Goal: Task Accomplishment & Management: Manage account settings

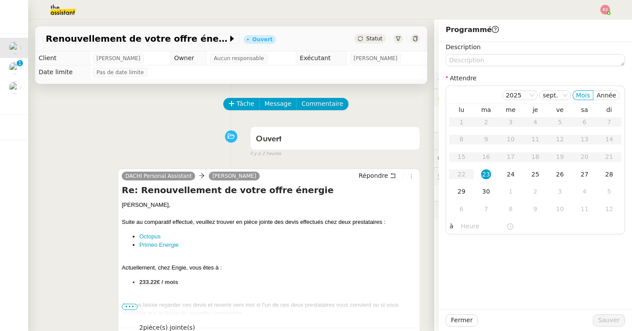
click at [373, 40] on span "Statut" at bounding box center [374, 39] width 16 height 6
click at [371, 36] on span "Statut" at bounding box center [374, 39] width 16 height 6
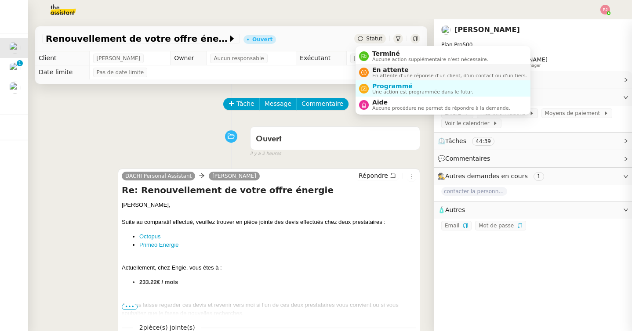
click at [384, 69] on span "En attente" at bounding box center [449, 69] width 155 height 7
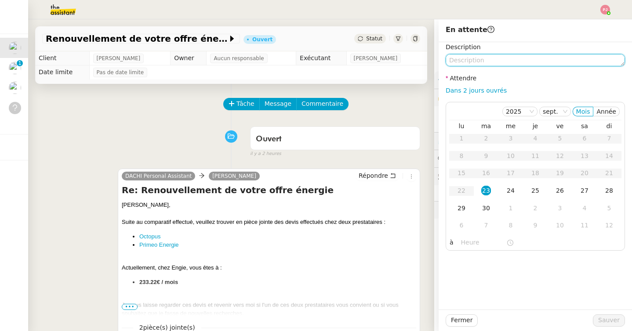
click at [483, 58] on textarea at bounding box center [535, 60] width 179 height 12
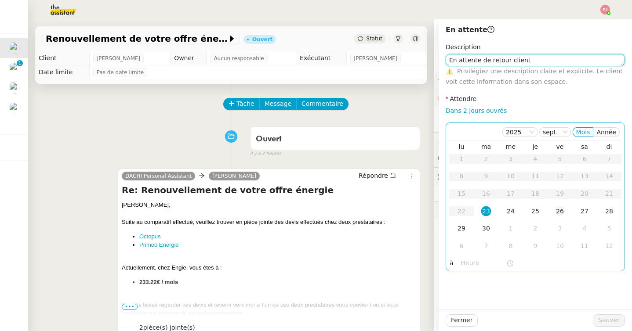
type textarea "En attente de retour client"
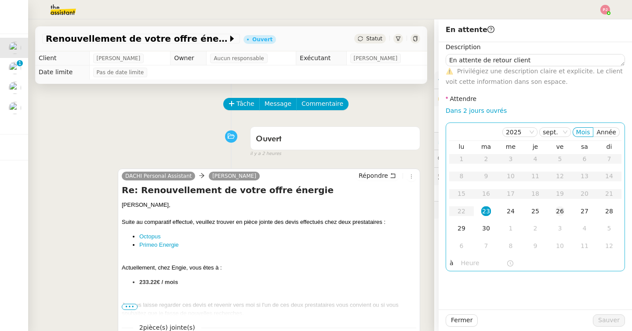
click at [557, 211] on div "26" at bounding box center [560, 212] width 10 height 10
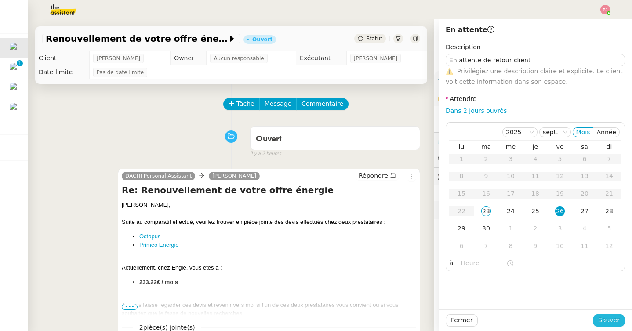
click at [620, 320] on button "Sauver" at bounding box center [609, 321] width 32 height 12
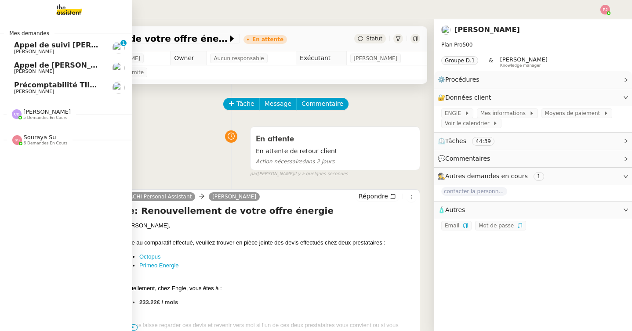
click at [57, 91] on span "[PERSON_NAME]" at bounding box center [58, 91] width 89 height 5
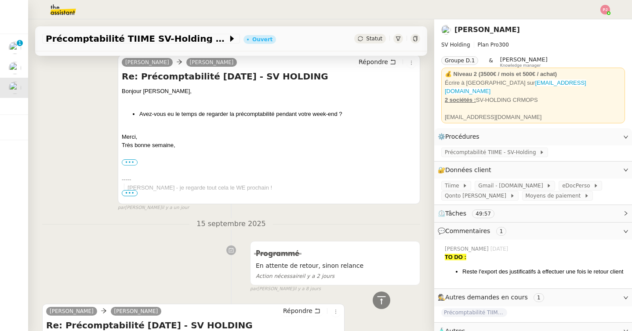
scroll to position [390, 0]
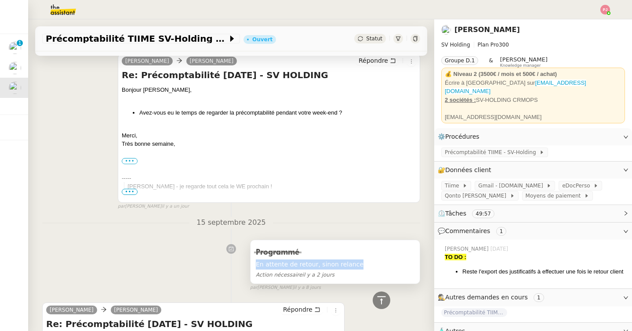
copy span "En attente de retour, sinon relance"
drag, startPoint x: 360, startPoint y: 264, endPoint x: 257, endPoint y: 266, distance: 102.5
click at [257, 266] on span "En attente de retour, sinon relance" at bounding box center [335, 265] width 159 height 10
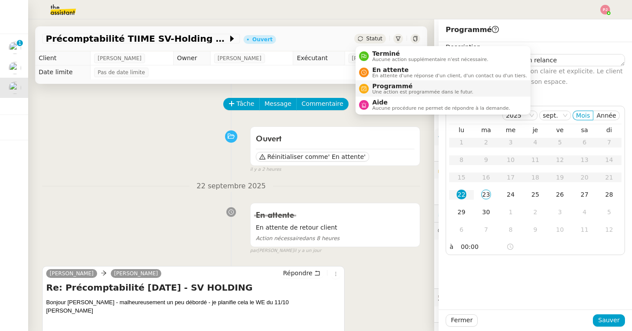
click at [387, 84] on span "Programmé" at bounding box center [422, 86] width 101 height 7
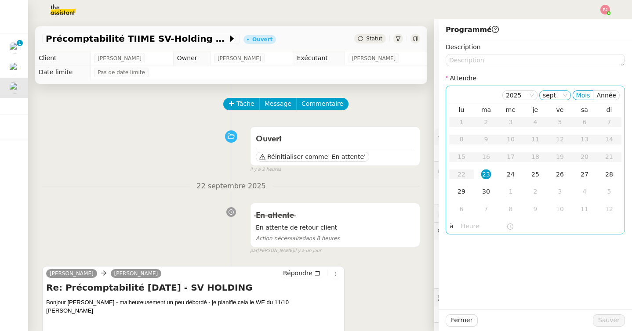
click at [564, 96] on nz-select-item "sept." at bounding box center [555, 95] width 25 height 9
click at [513, 213] on div "8" at bounding box center [511, 209] width 10 height 10
click at [466, 156] on div "13" at bounding box center [462, 157] width 10 height 10
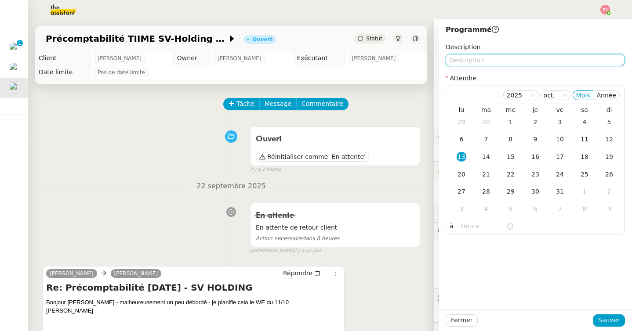
click at [476, 61] on textarea at bounding box center [535, 60] width 179 height 12
paste textarea "En attente de retour, sinon relance"
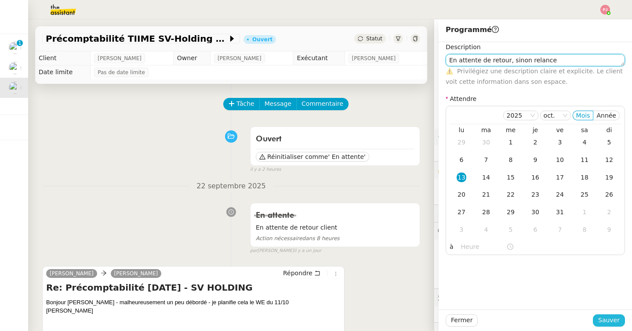
type textarea "En attente de retour, sinon relance"
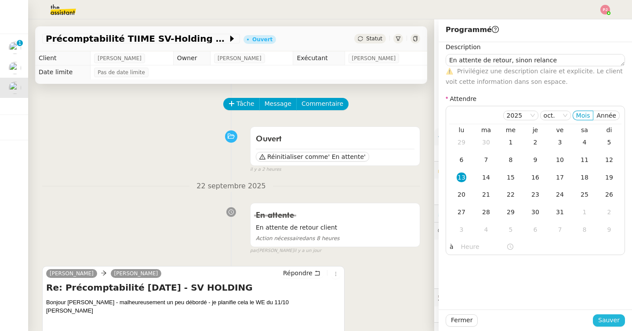
click at [609, 321] on span "Sauver" at bounding box center [609, 321] width 22 height 10
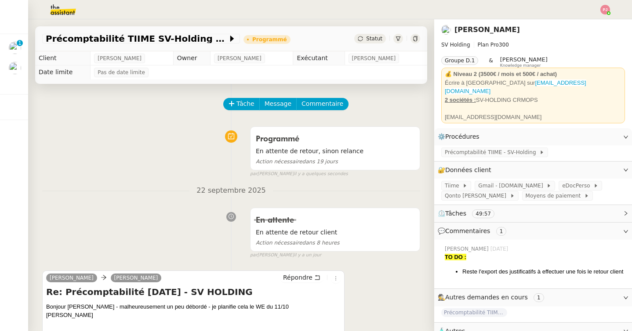
click at [59, 7] on img at bounding box center [56, 9] width 68 height 19
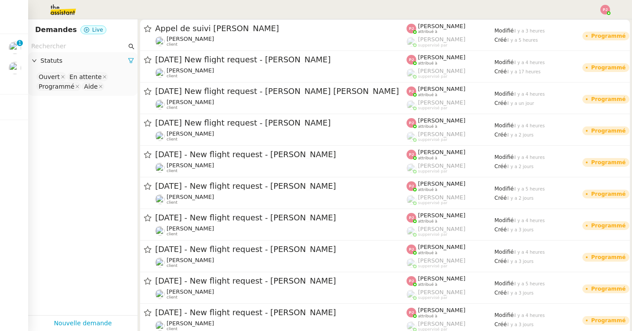
click at [68, 43] on input "text" at bounding box center [78, 46] width 95 height 10
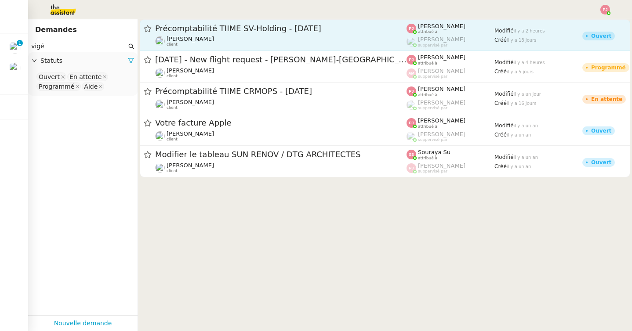
type input "vigé"
click at [209, 34] on div "Précomptabilité TIIME SV-Holding - [DATE] [PERSON_NAME] client" at bounding box center [280, 35] width 251 height 24
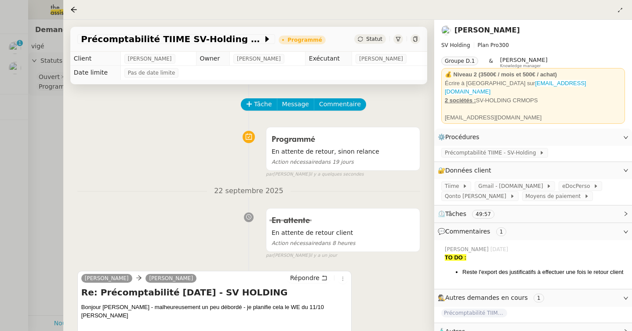
click at [26, 123] on div at bounding box center [316, 165] width 632 height 331
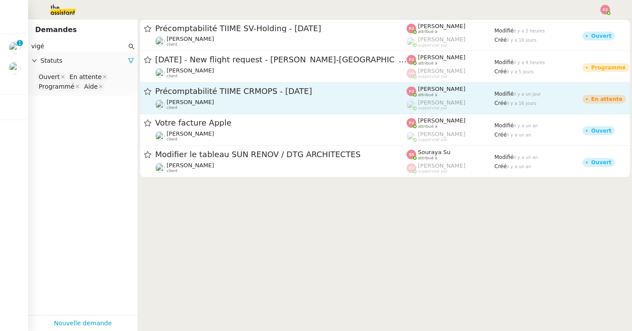
click at [248, 97] on div "Précomptabilité TIIME CRMOPS - [DATE] [PERSON_NAME] client" at bounding box center [280, 98] width 251 height 24
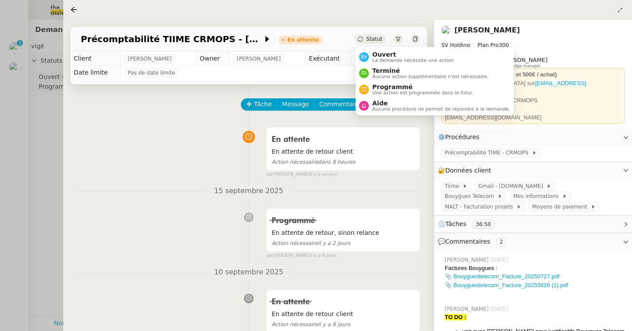
click at [360, 38] on icon at bounding box center [360, 38] width 5 height 5
click at [389, 85] on span "Programmé" at bounding box center [422, 87] width 101 height 7
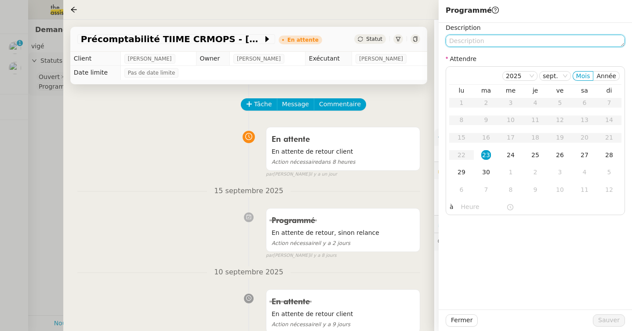
click at [493, 44] on textarea at bounding box center [535, 41] width 179 height 12
paste textarea "En attente de retour, sinon relance"
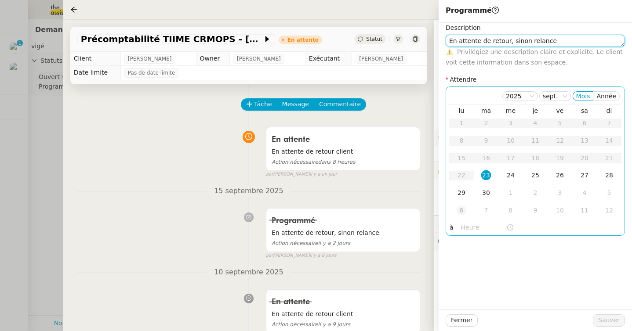
type textarea "En attente de retour, sinon relance"
click at [464, 212] on div "6" at bounding box center [462, 211] width 10 height 10
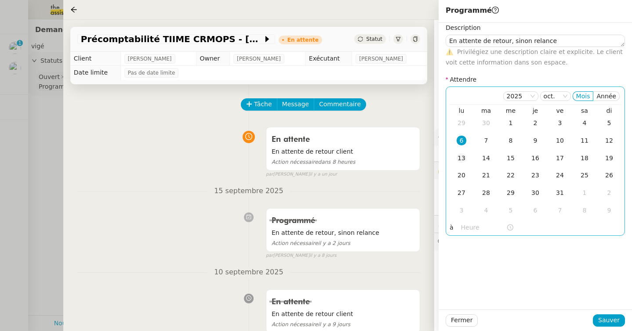
click at [461, 156] on div "13" at bounding box center [462, 158] width 10 height 10
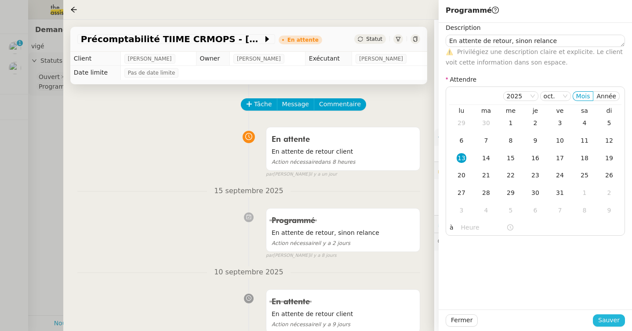
click at [605, 321] on span "Sauver" at bounding box center [609, 321] width 22 height 10
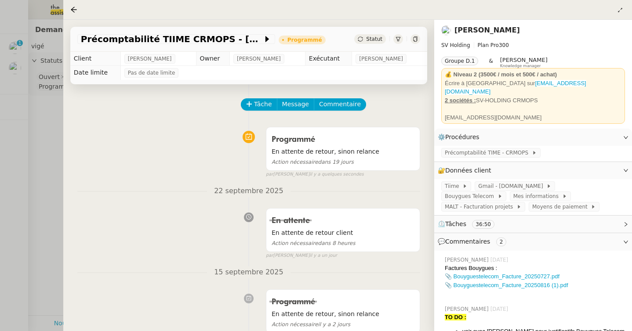
click at [33, 106] on div at bounding box center [316, 165] width 632 height 331
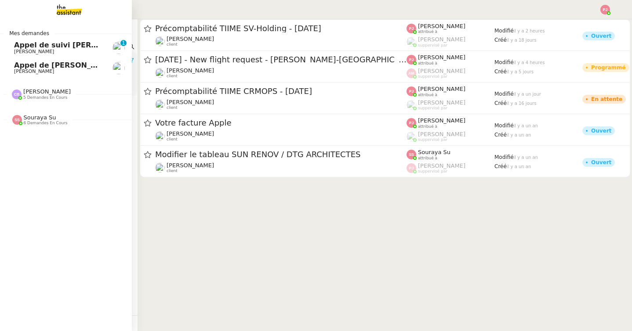
click at [37, 96] on span "5 demandes en cours" at bounding box center [45, 97] width 44 height 5
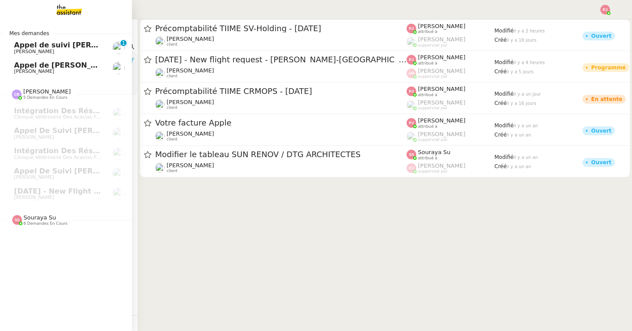
click at [59, 225] on span "6 demandes en cours" at bounding box center [46, 224] width 44 height 5
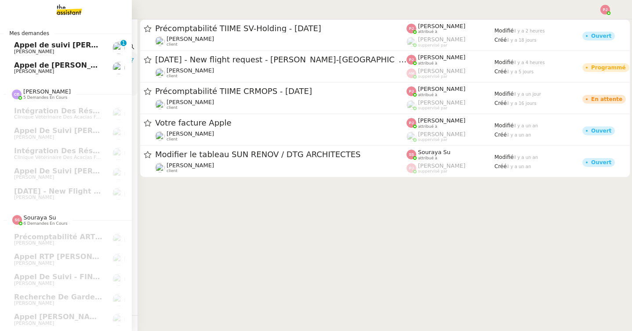
click at [73, 48] on span "Appel de suivi [PERSON_NAME] - SOLAR PARTNERS" at bounding box center [114, 45] width 201 height 8
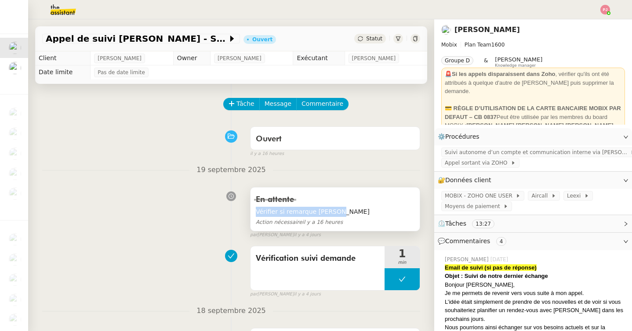
drag, startPoint x: 336, startPoint y: 213, endPoint x: 257, endPoint y: 211, distance: 79.1
click at [257, 211] on span "Vérifier si remarque [PERSON_NAME]" at bounding box center [335, 212] width 159 height 10
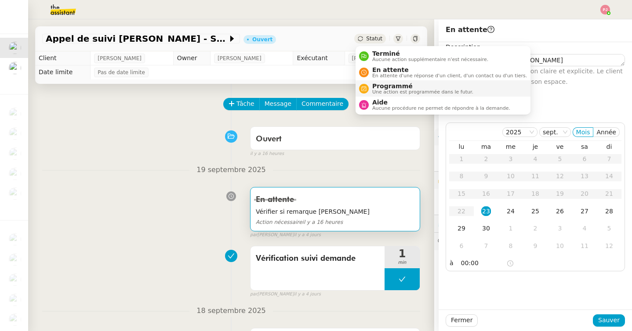
click at [394, 92] on span "Une action est programmée dans le futur." at bounding box center [422, 92] width 101 height 5
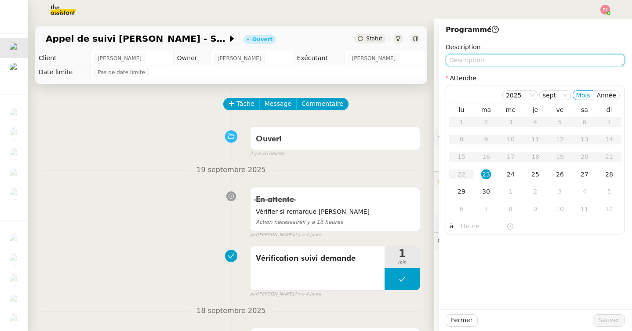
click at [495, 57] on textarea at bounding box center [535, 60] width 179 height 12
paste textarea "Vérifier si remarque [PERSON_NAME]"
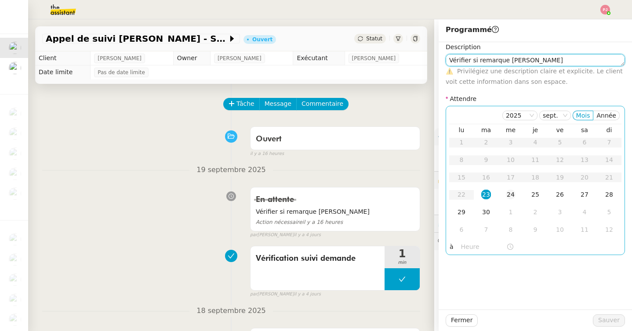
type textarea "Vérifier si remarque [PERSON_NAME]"
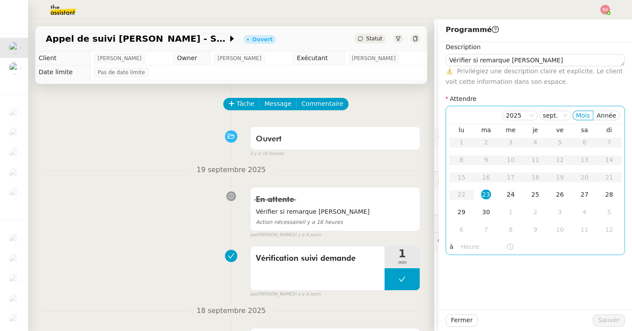
click at [510, 193] on div "24" at bounding box center [511, 195] width 10 height 10
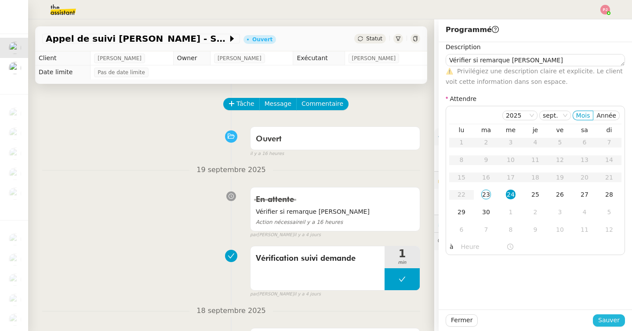
click at [608, 321] on span "Sauver" at bounding box center [609, 321] width 22 height 10
